Goal: Communication & Community: Answer question/provide support

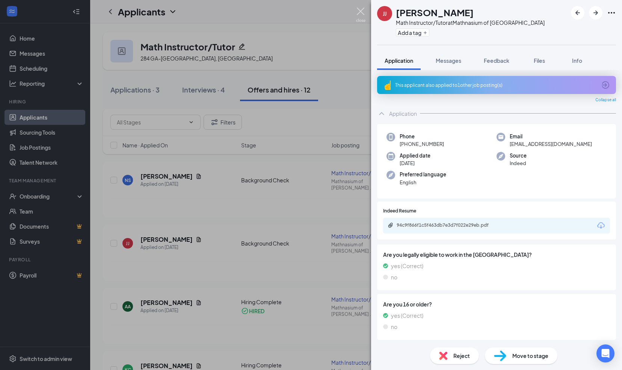
click at [360, 14] on img at bounding box center [360, 15] width 9 height 15
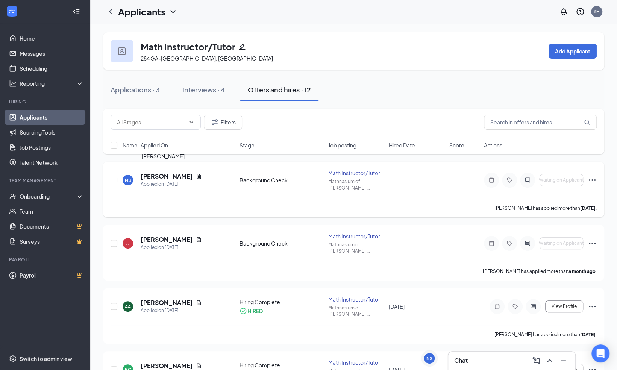
click at [156, 173] on h5 "[PERSON_NAME]" at bounding box center [167, 176] width 52 height 8
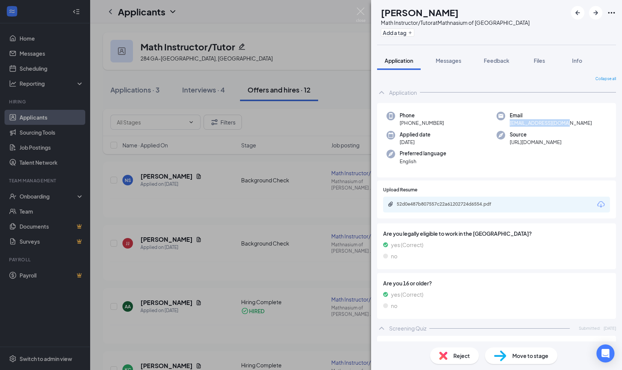
drag, startPoint x: 573, startPoint y: 125, endPoint x: 504, endPoint y: 125, distance: 69.1
click at [504, 125] on div "Email [EMAIL_ADDRESS][DOMAIN_NAME]" at bounding box center [552, 119] width 110 height 15
drag, startPoint x: 504, startPoint y: 125, endPoint x: 516, endPoint y: 123, distance: 13.0
copy span "[EMAIL_ADDRESS][DOMAIN_NAME]"
drag, startPoint x: 358, startPoint y: 9, endPoint x: 321, endPoint y: 94, distance: 93.0
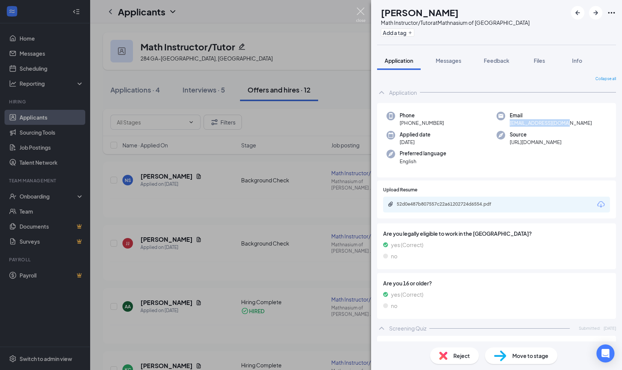
click at [358, 9] on img at bounding box center [360, 15] width 9 height 15
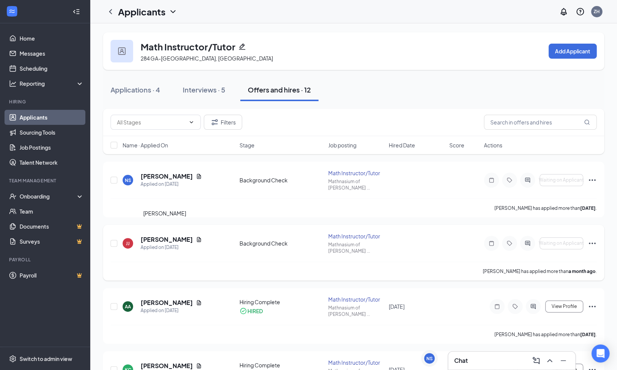
click at [161, 235] on h5 "[PERSON_NAME]" at bounding box center [167, 239] width 52 height 8
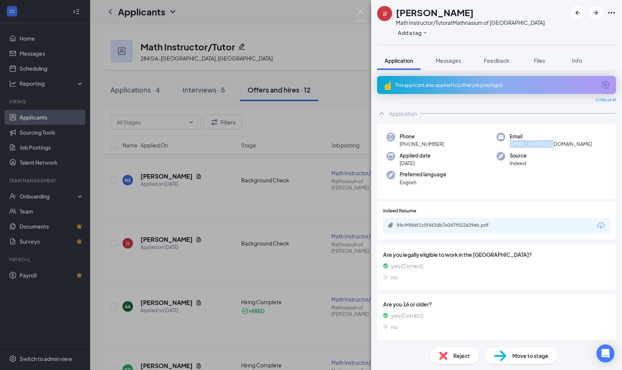
drag, startPoint x: 555, startPoint y: 142, endPoint x: 504, endPoint y: 145, distance: 50.8
click at [504, 145] on div "Email [EMAIL_ADDRESS][DOMAIN_NAME]" at bounding box center [552, 140] width 110 height 15
drag, startPoint x: 504, startPoint y: 145, endPoint x: 517, endPoint y: 145, distance: 12.4
copy span "[EMAIL_ADDRESS][DOMAIN_NAME]"
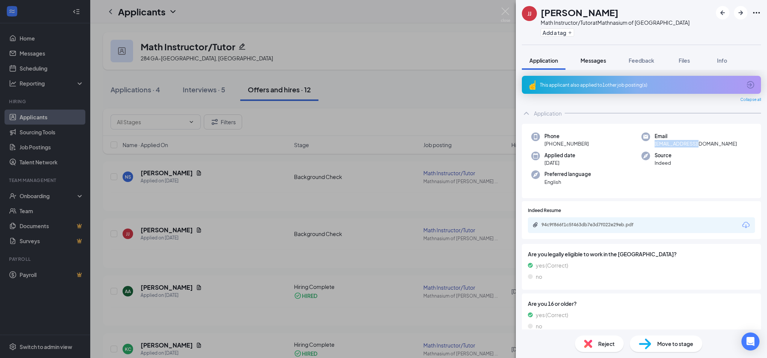
click at [597, 64] on span "Messages" at bounding box center [593, 60] width 26 height 7
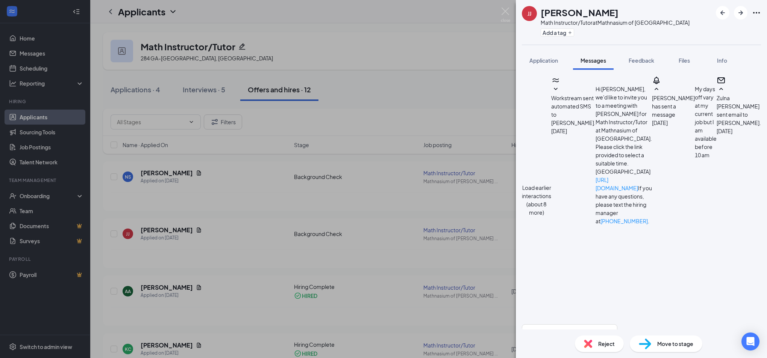
scroll to position [696, 0]
click at [564, 325] on textarea at bounding box center [569, 347] width 95 height 45
checkbox input "true"
click at [617, 325] on textarea at bounding box center [569, 347] width 95 height 45
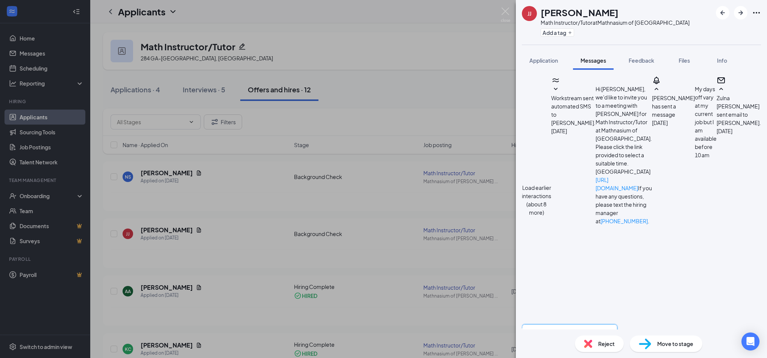
drag, startPoint x: 744, startPoint y: 294, endPoint x: 528, endPoint y: 265, distance: 217.6
click at [528, 325] on div "Hi [PERSON_NAME], We are excited to have you as part of the team at Mathnasium …" at bounding box center [569, 361] width 95 height 73
type textarea "Hi [PERSON_NAME], We are excited to have you as part of the team at Mathnasium …"
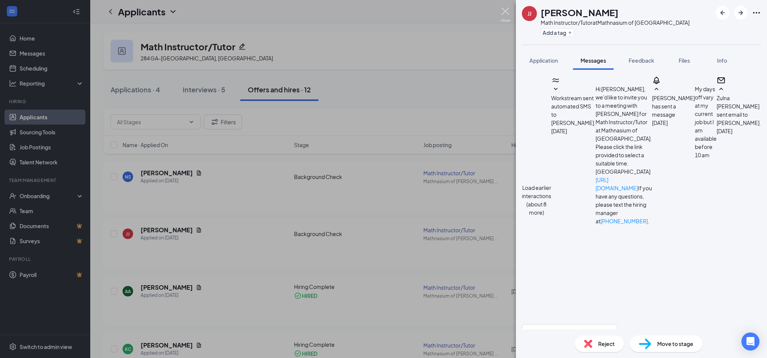
click at [508, 13] on img at bounding box center [505, 15] width 9 height 15
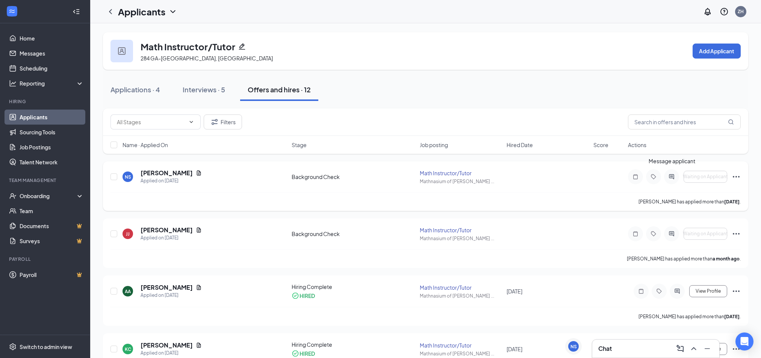
click at [622, 179] on icon "ActiveChat" at bounding box center [671, 176] width 5 height 5
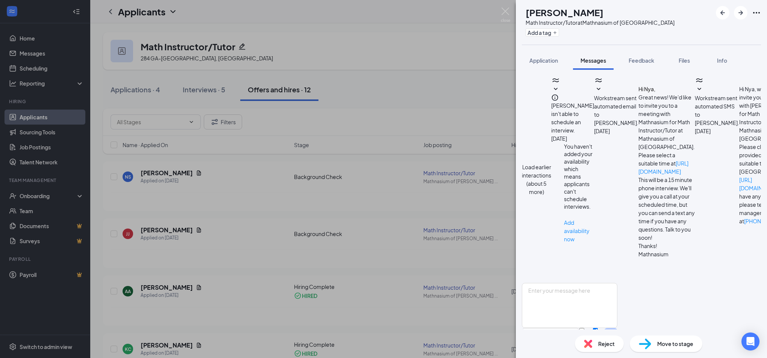
scroll to position [367, 0]
click at [614, 296] on textarea at bounding box center [569, 305] width 95 height 45
paste textarea "Hi [PERSON_NAME], We are excited to have you as part of the team at Mathnasium …"
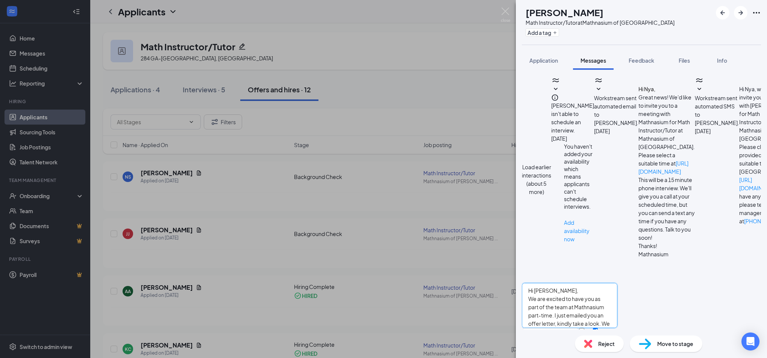
click at [563, 283] on textarea "Hi [PERSON_NAME], We are excited to have you as part of the team at Mathnasium …" at bounding box center [569, 305] width 95 height 45
drag, startPoint x: 570, startPoint y: 292, endPoint x: 652, endPoint y: 285, distance: 81.9
click at [617, 285] on textarea "Hi [PERSON_NAME], We are excited to have you as part of the team at Mathnasium …" at bounding box center [569, 305] width 95 height 45
type textarea "Hi [PERSON_NAME], We are excited to have you as part of the team at Mathnasium …"
click at [584, 328] on input "Email" at bounding box center [581, 330] width 5 height 5
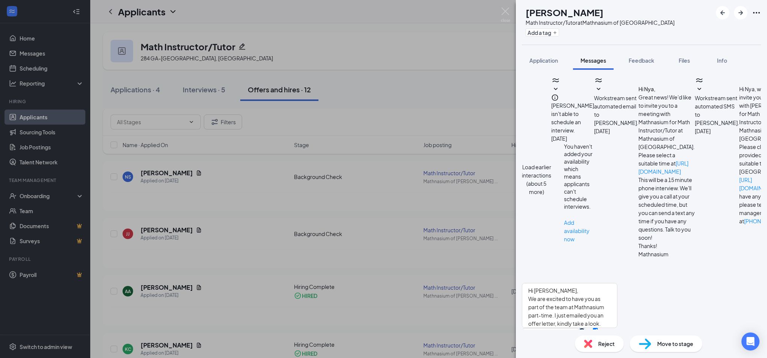
checkbox input "true"
click at [617, 328] on button "Send" at bounding box center [610, 342] width 13 height 28
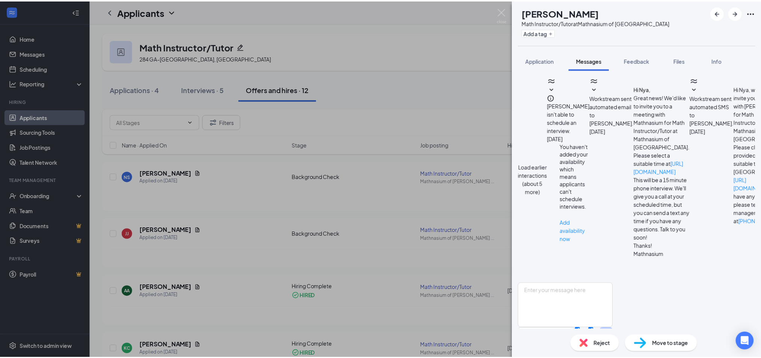
scroll to position [514, 0]
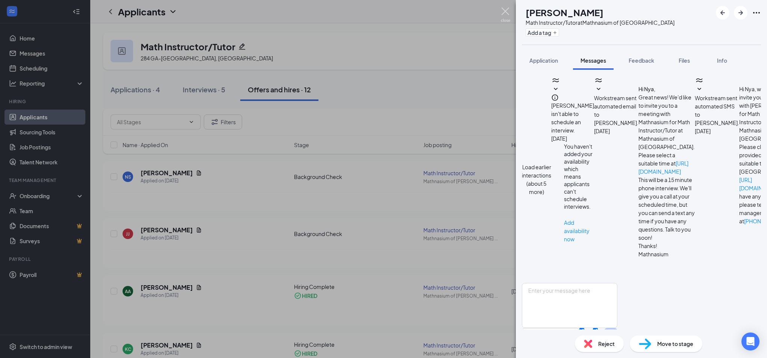
click at [509, 14] on img at bounding box center [505, 15] width 9 height 15
